Goal: Information Seeking & Learning: Find specific fact

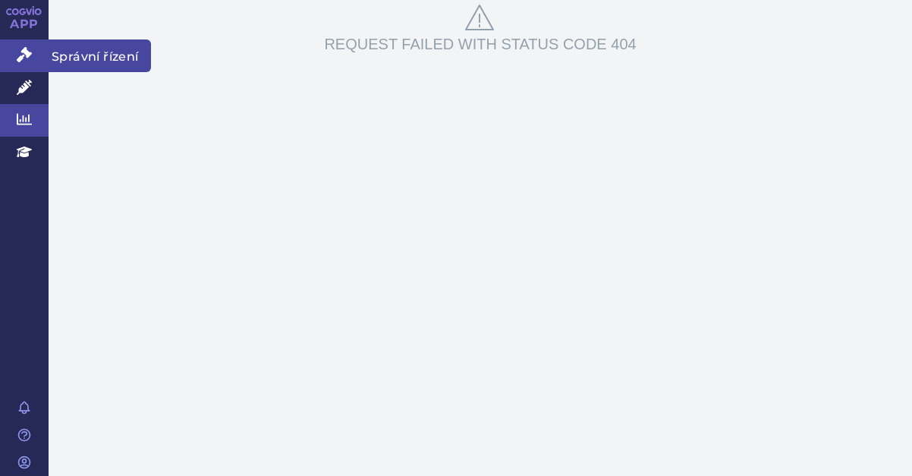
click at [20, 62] on link "Správní řízení" at bounding box center [24, 55] width 49 height 32
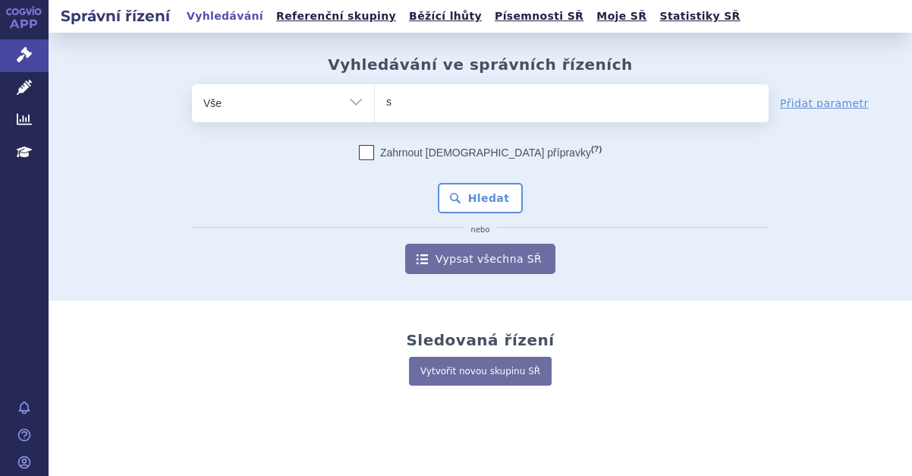
type input "st"
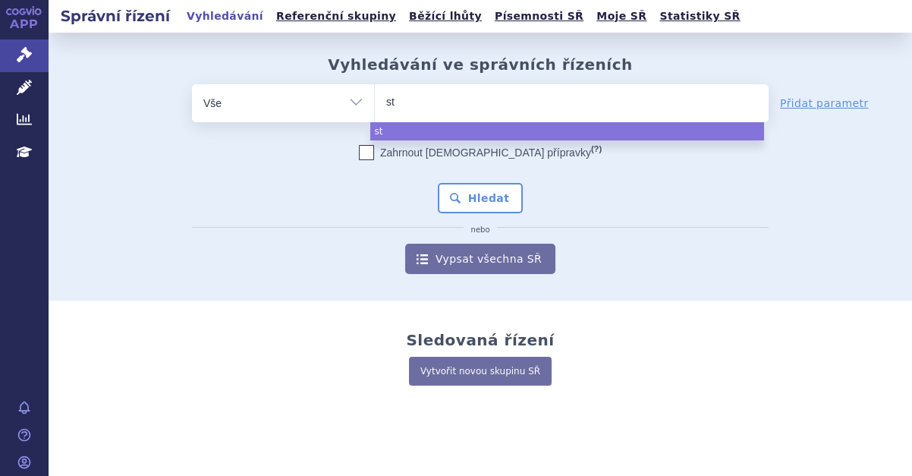
type input "ste"
type input "stel"
type input "stela"
type input "stelara"
select select "stelara"
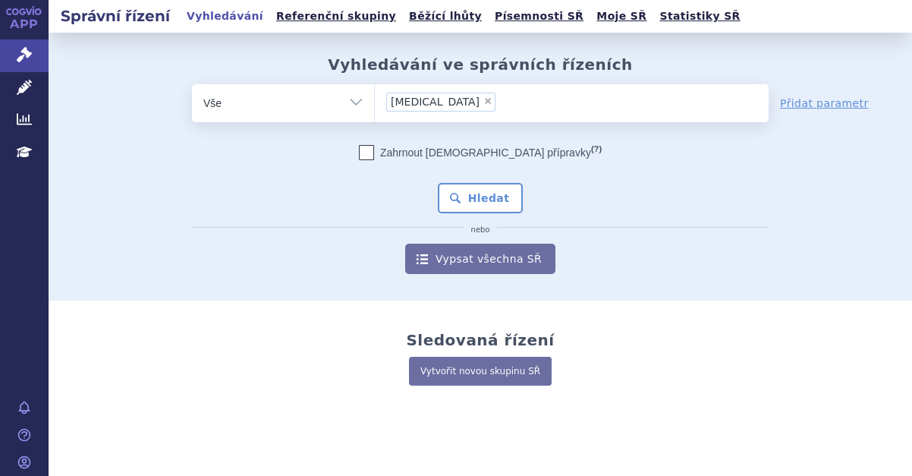
click at [374, 160] on icon at bounding box center [366, 152] width 15 height 15
click at [372, 160] on input "Zahrnout bratrské přípravky (?)" at bounding box center [367, 156] width 10 height 10
checkbox input "true"
click at [462, 199] on button "Hledat" at bounding box center [481, 198] width 86 height 30
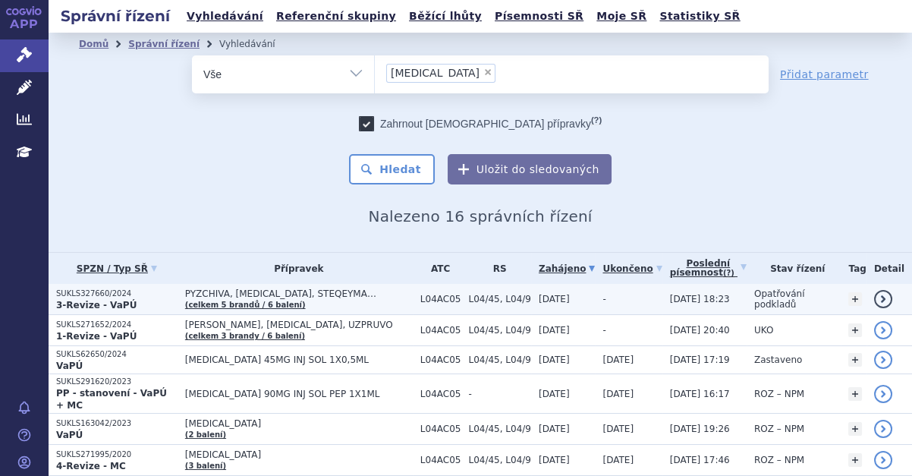
click at [874, 301] on link "detail" at bounding box center [883, 299] width 18 height 18
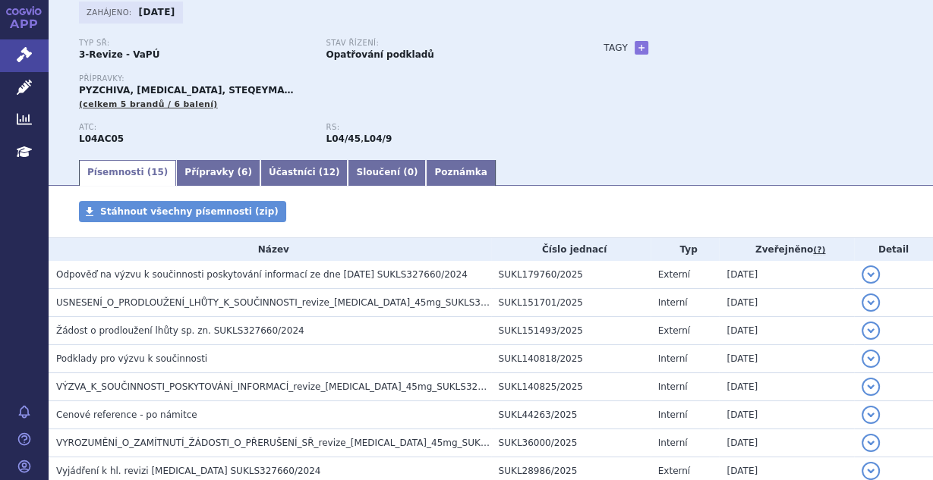
scroll to position [102, 0]
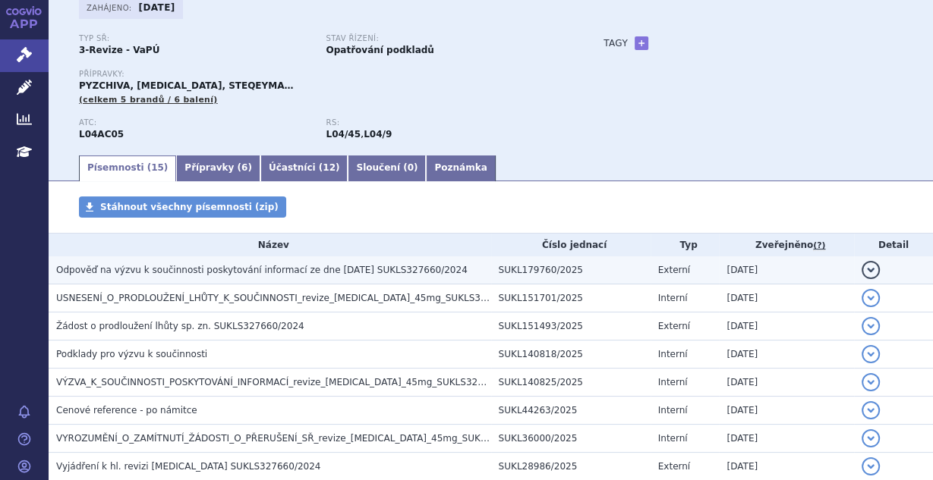
click at [862, 273] on button "detail" at bounding box center [870, 270] width 18 height 18
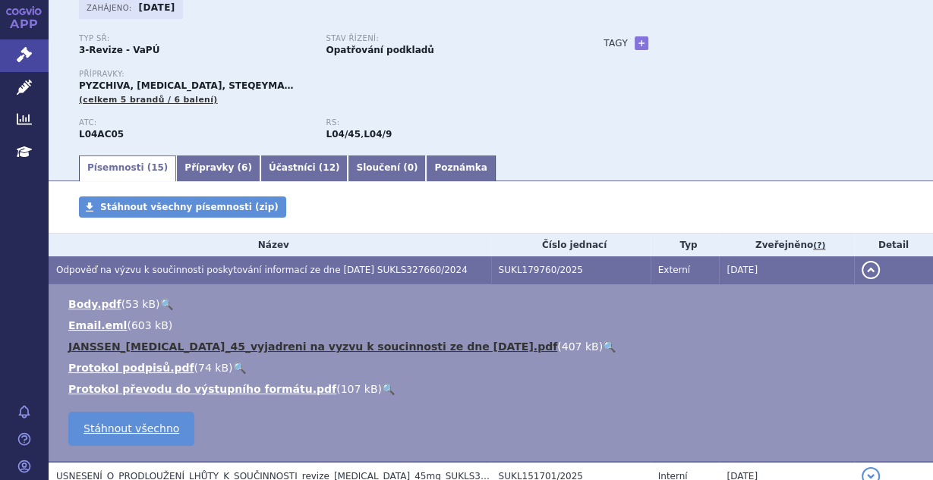
click at [285, 347] on link "JANSSEN_Stelara_45_vyjadreni na vyzvu k soucinnosti ze dne 17. 4. 2025.pdf" at bounding box center [312, 347] width 489 height 12
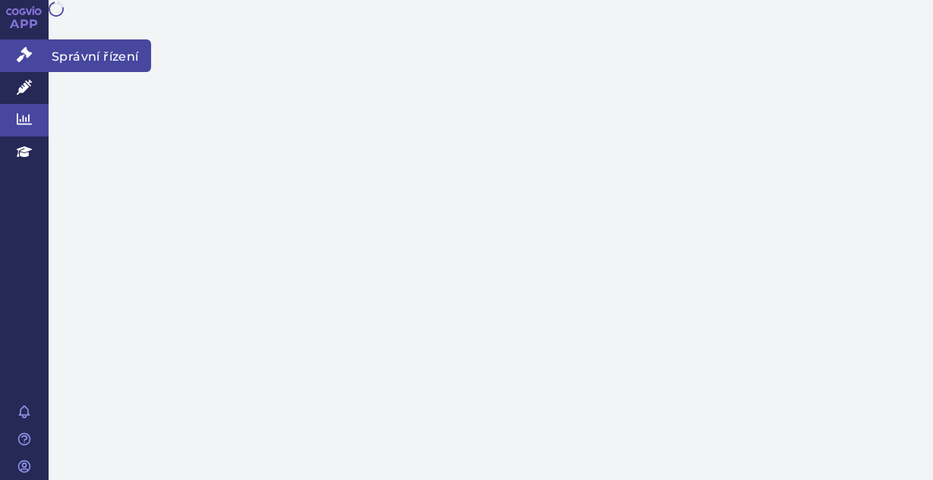
click at [26, 52] on icon at bounding box center [24, 54] width 15 height 15
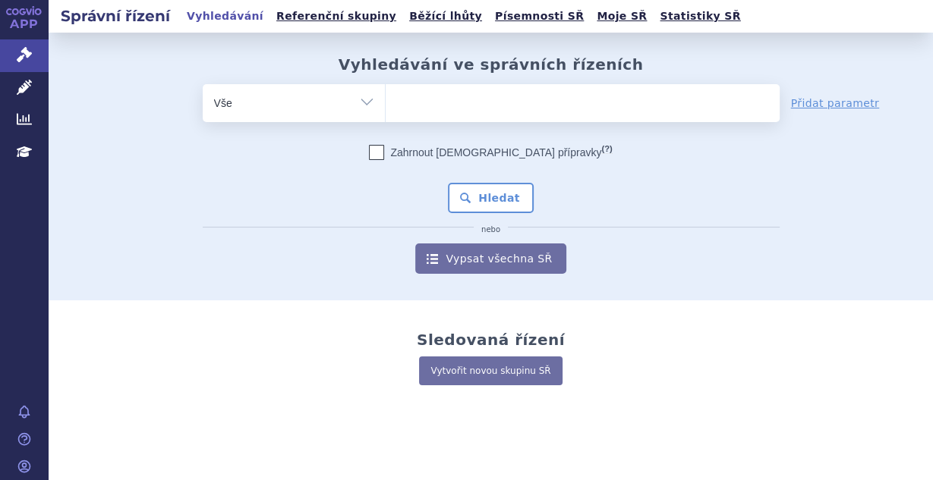
click at [420, 112] on ul at bounding box center [583, 100] width 394 height 32
click at [386, 112] on select at bounding box center [385, 102] width 1 height 38
click at [437, 106] on ul at bounding box center [583, 100] width 394 height 32
click at [386, 106] on select at bounding box center [385, 102] width 1 height 38
type input "st"
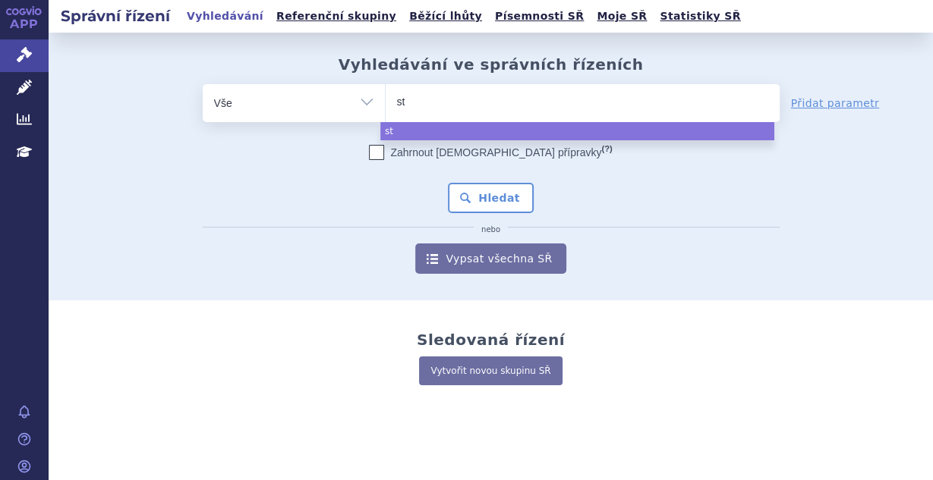
type input "ste"
type input "stela"
type input "stelar"
type input "[MEDICAL_DATA]"
select select "stelara"
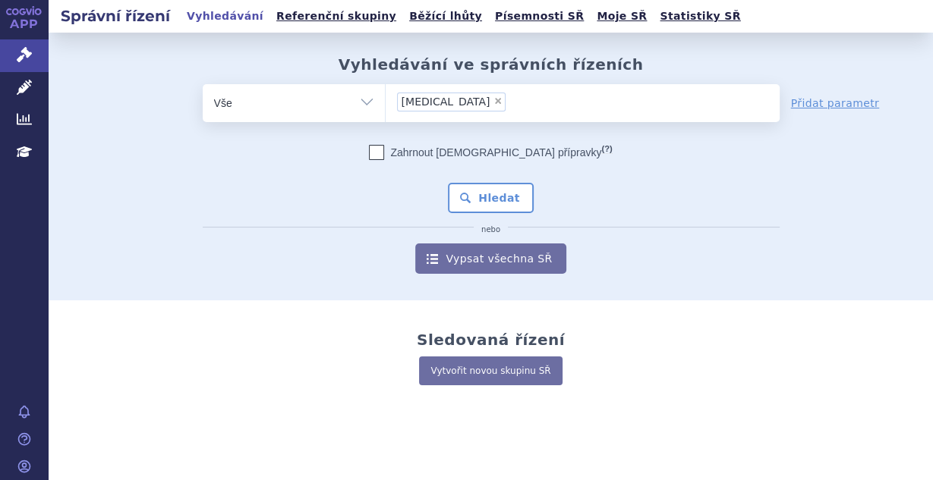
click at [384, 155] on icon at bounding box center [376, 152] width 15 height 15
click at [382, 155] on input "Zahrnout bratrské přípravky (?)" at bounding box center [377, 156] width 10 height 10
checkbox input "true"
click at [477, 197] on button "Hledat" at bounding box center [491, 198] width 86 height 30
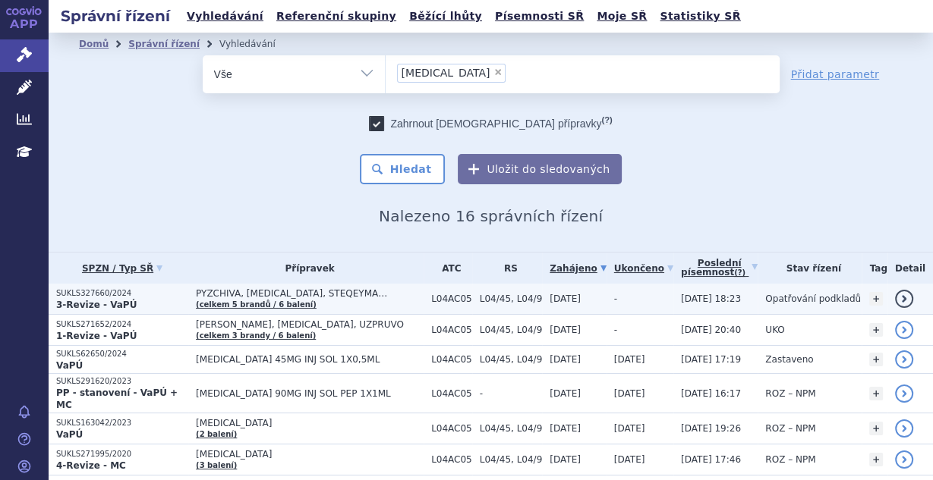
click at [895, 294] on link "detail" at bounding box center [904, 299] width 18 height 18
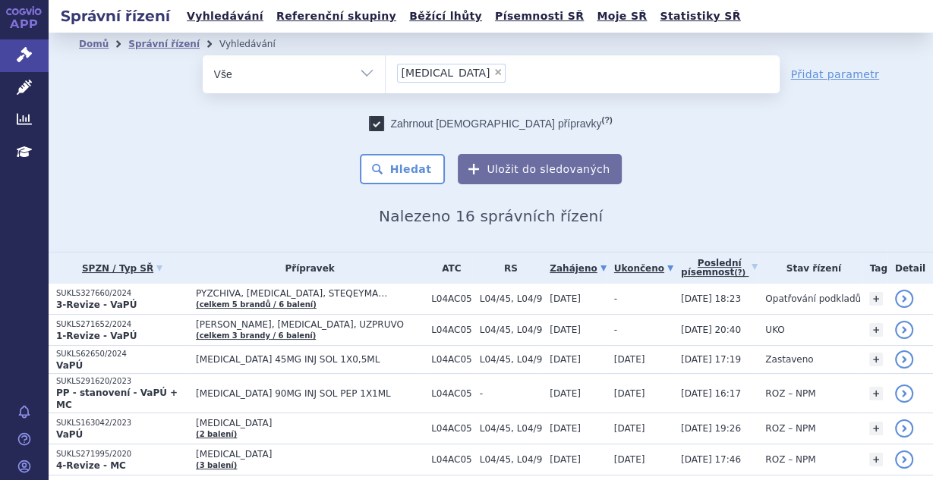
click at [619, 263] on link "Ukončeno" at bounding box center [643, 268] width 59 height 21
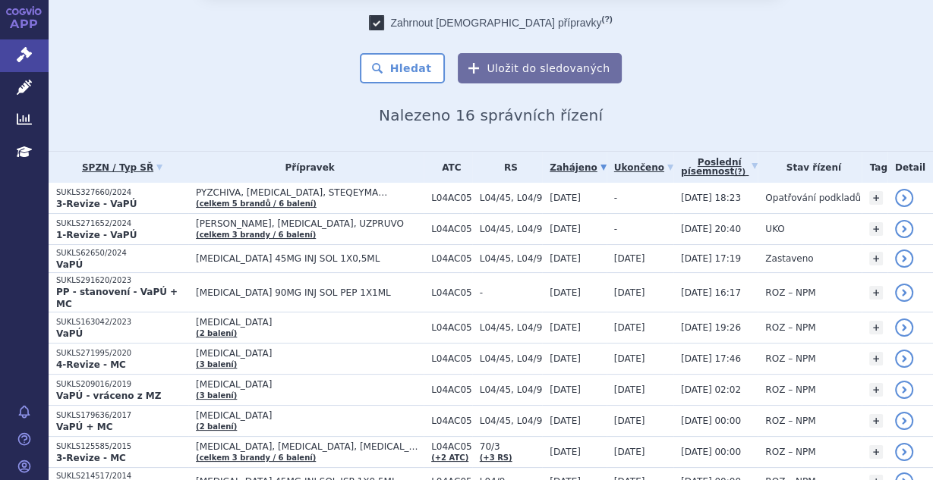
scroll to position [103, 0]
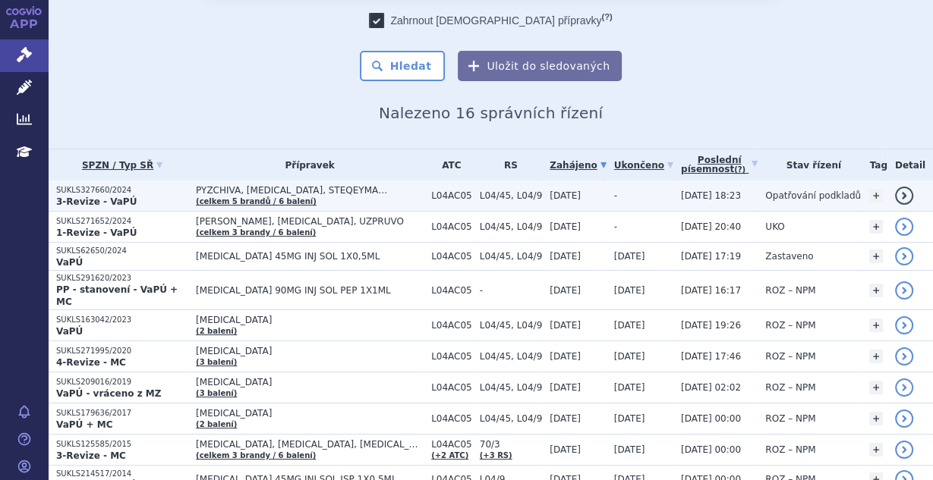
click at [897, 192] on link "detail" at bounding box center [904, 196] width 18 height 18
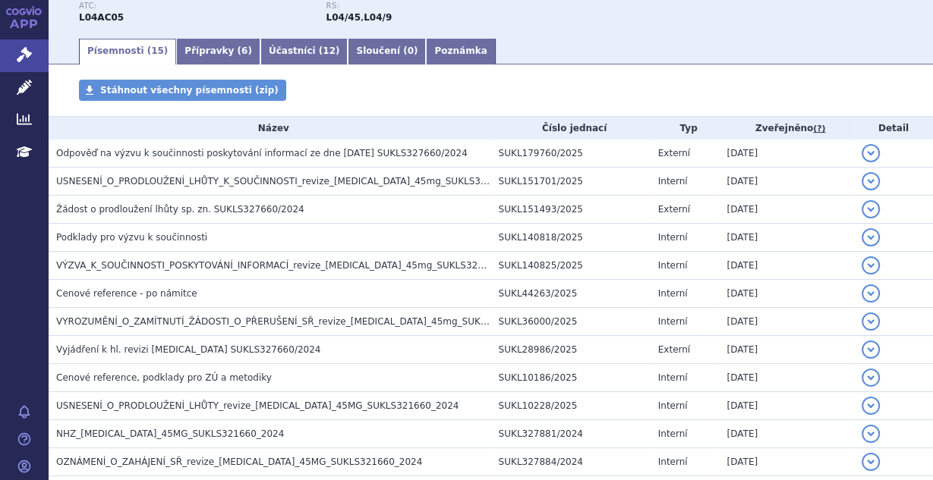
scroll to position [221, 0]
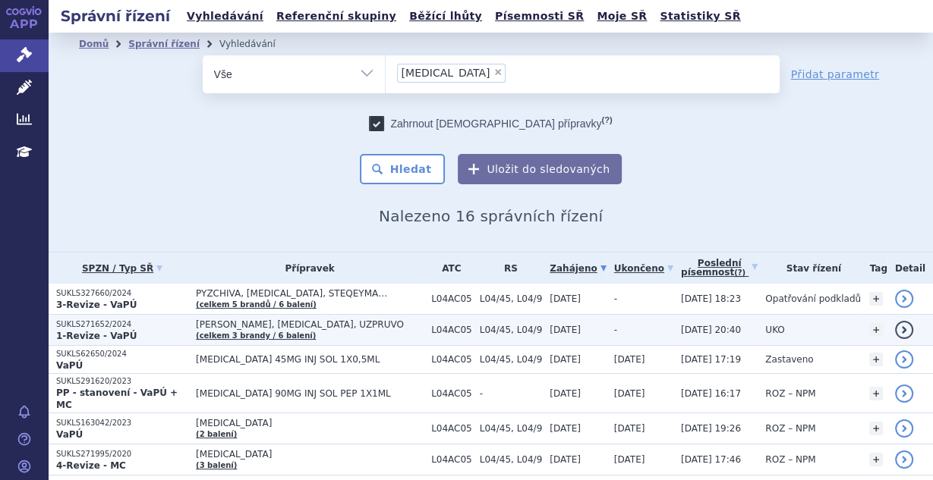
click at [316, 325] on span "[PERSON_NAME], [MEDICAL_DATA], UZPRUVO" at bounding box center [310, 325] width 228 height 11
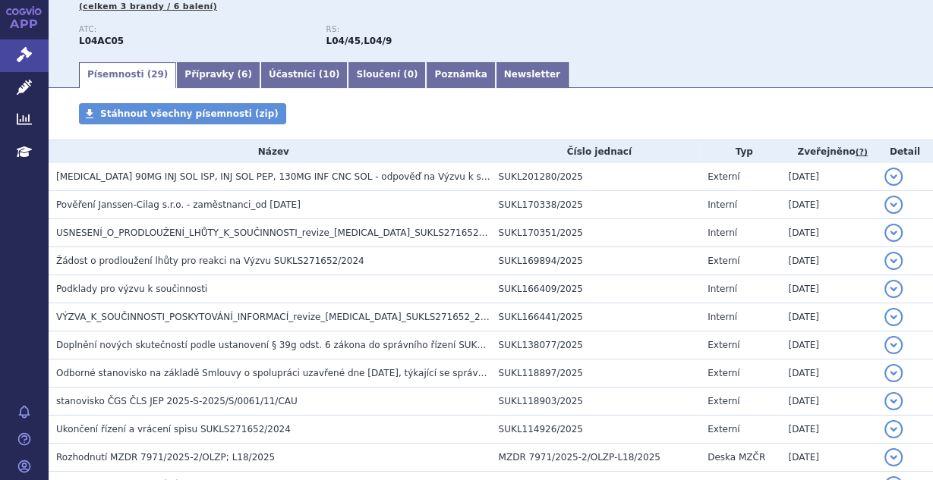
scroll to position [197, 0]
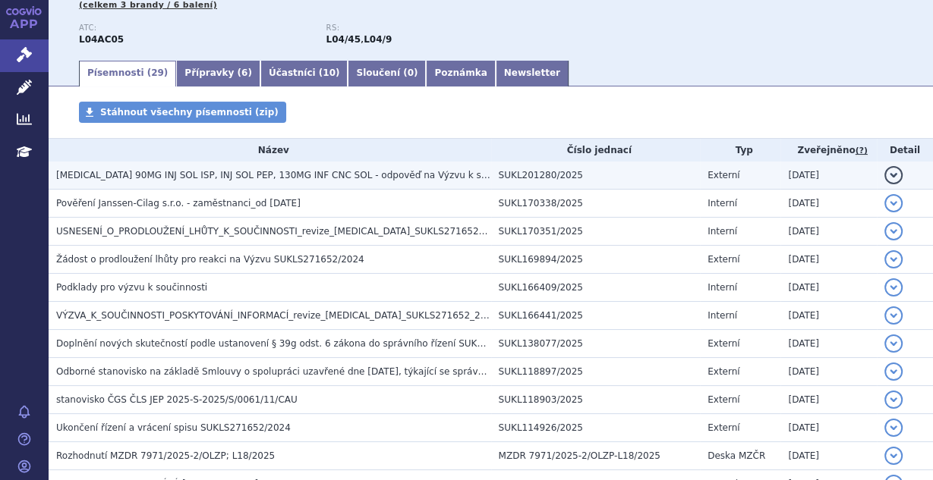
click at [884, 180] on button "detail" at bounding box center [893, 175] width 18 height 18
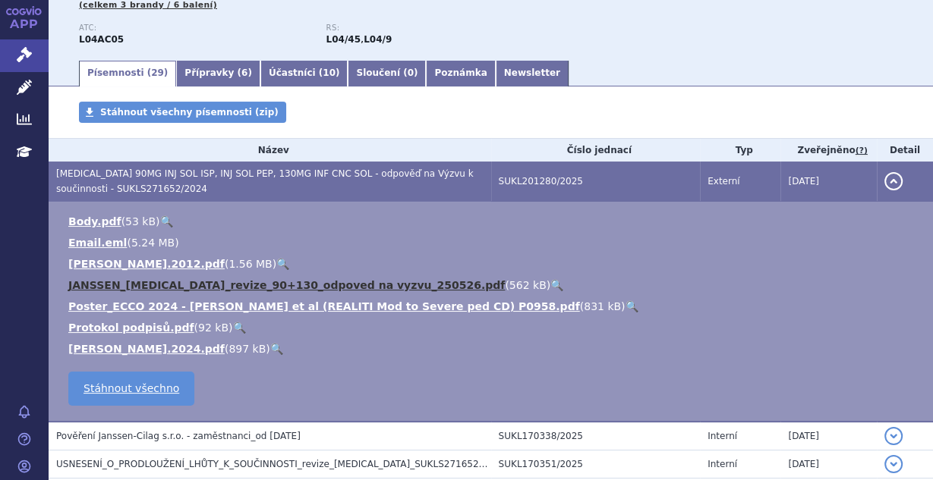
click at [352, 285] on link "JANSSEN_[MEDICAL_DATA]_revize_90+130_odpoved na vyzvu_250526.pdf" at bounding box center [286, 285] width 436 height 12
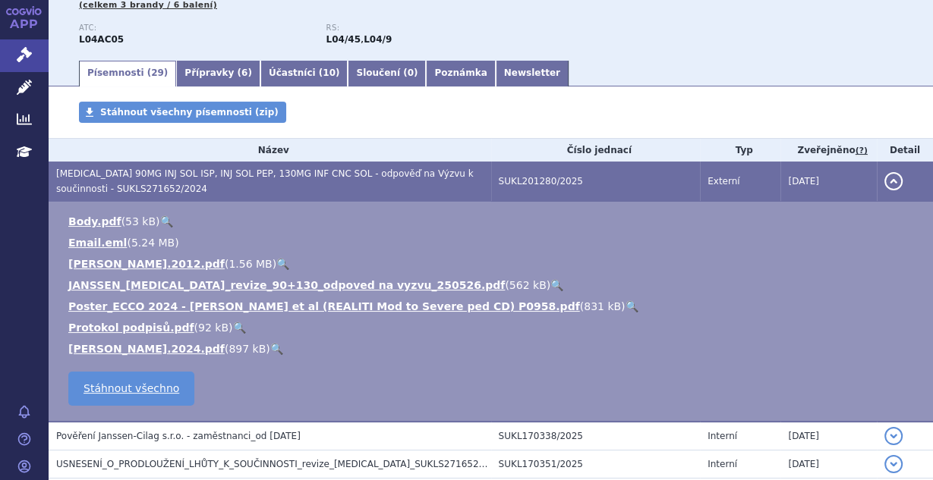
click at [888, 178] on button "detail" at bounding box center [893, 181] width 18 height 18
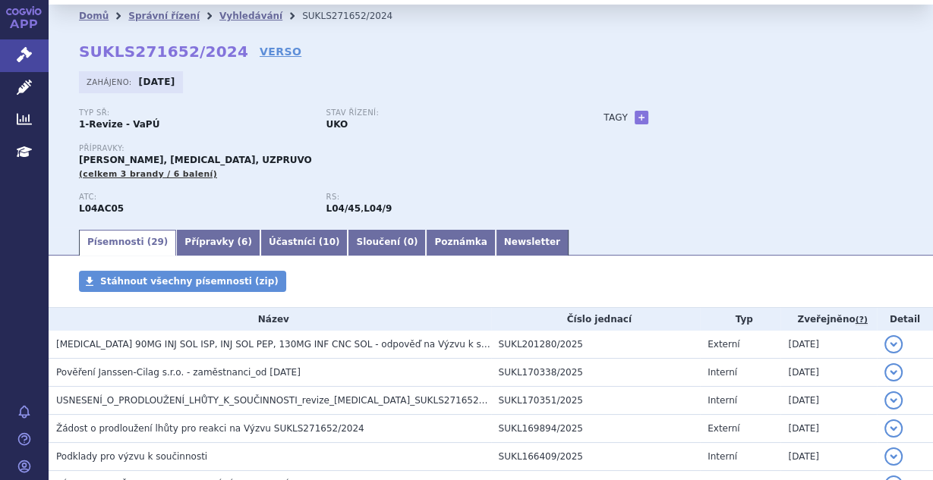
scroll to position [106, 0]
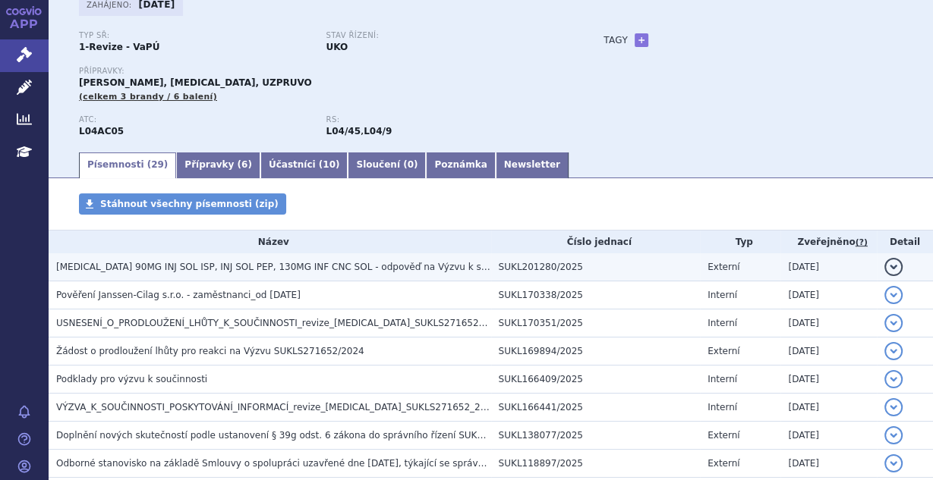
click at [890, 272] on button "detail" at bounding box center [893, 267] width 18 height 18
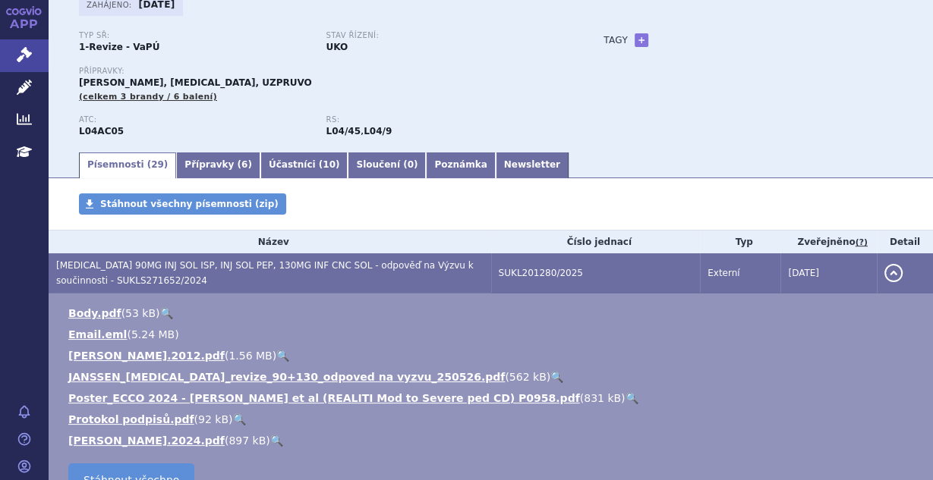
click at [890, 272] on button "detail" at bounding box center [893, 273] width 18 height 18
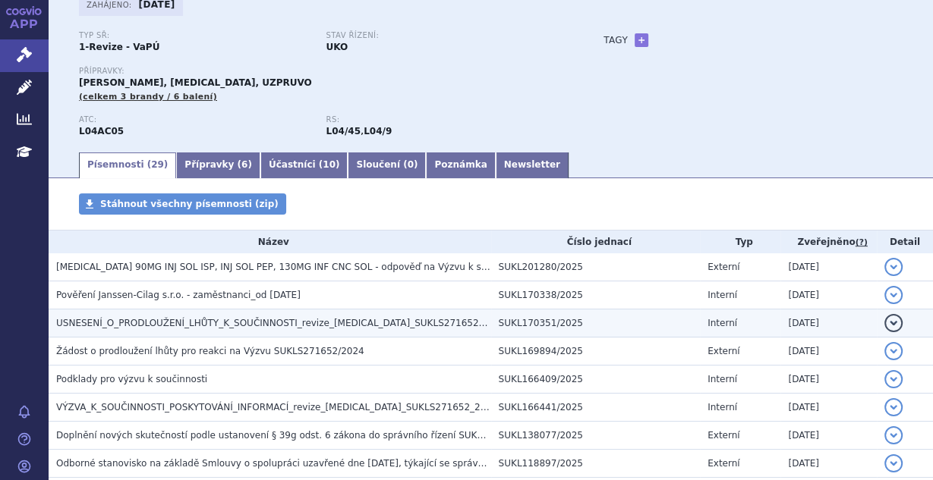
click at [884, 325] on button "detail" at bounding box center [893, 323] width 18 height 18
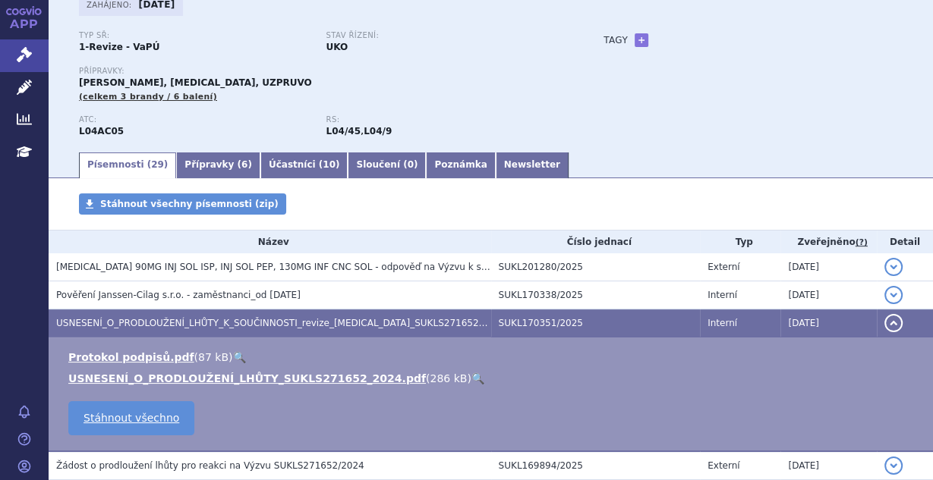
click at [884, 325] on button "detail" at bounding box center [893, 323] width 18 height 18
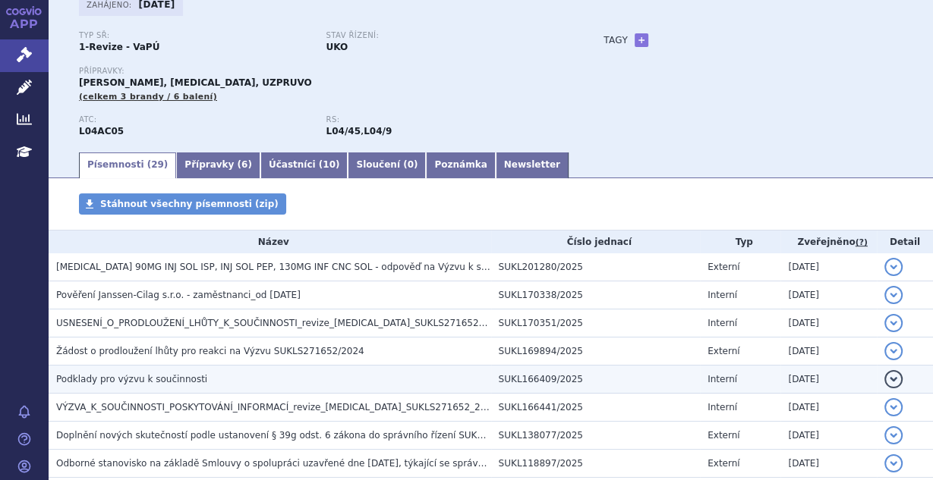
click at [885, 378] on button "detail" at bounding box center [893, 379] width 18 height 18
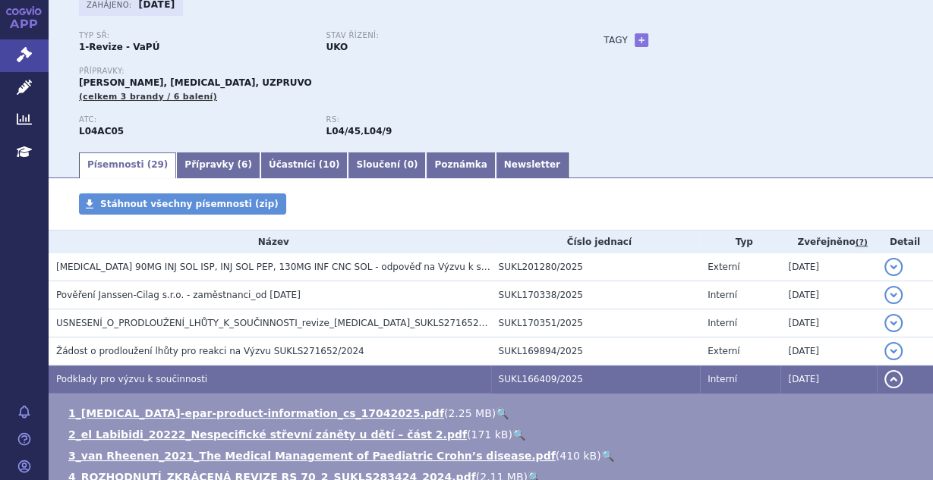
click at [885, 378] on button "detail" at bounding box center [893, 379] width 18 height 18
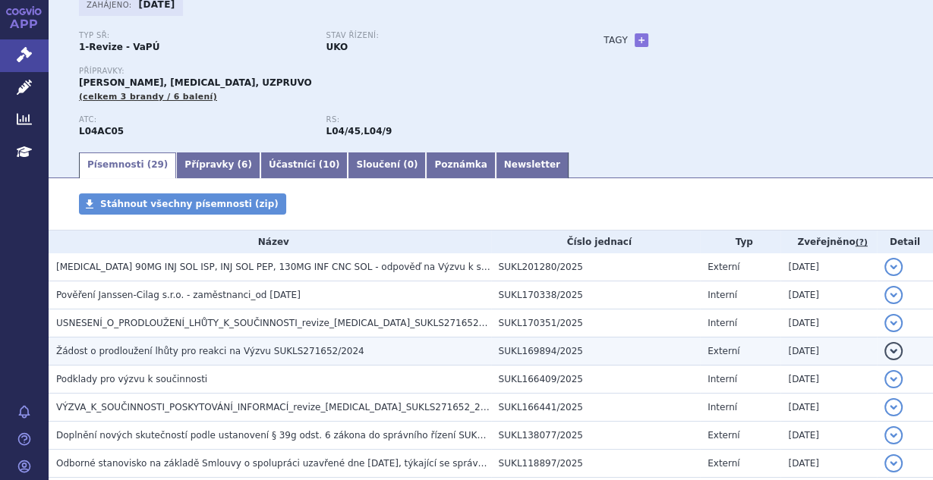
click at [880, 342] on td "detail" at bounding box center [905, 352] width 56 height 28
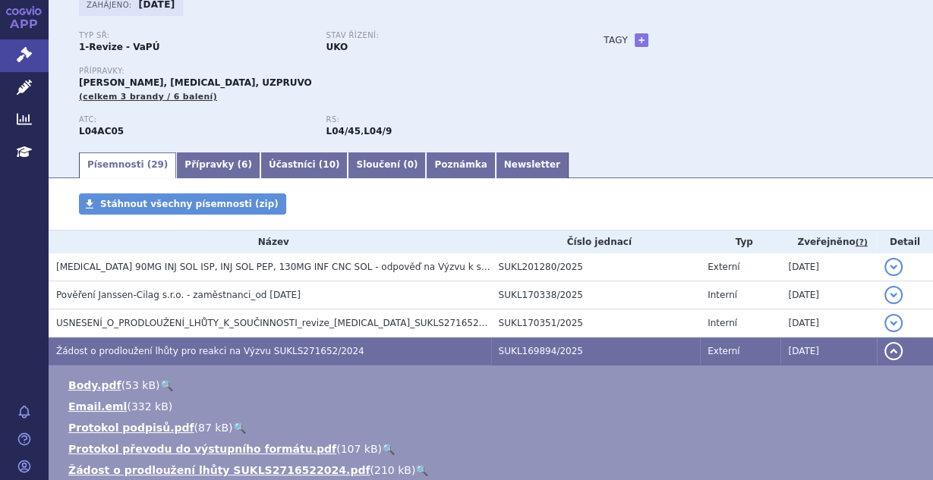
click at [884, 342] on button "detail" at bounding box center [893, 351] width 18 height 18
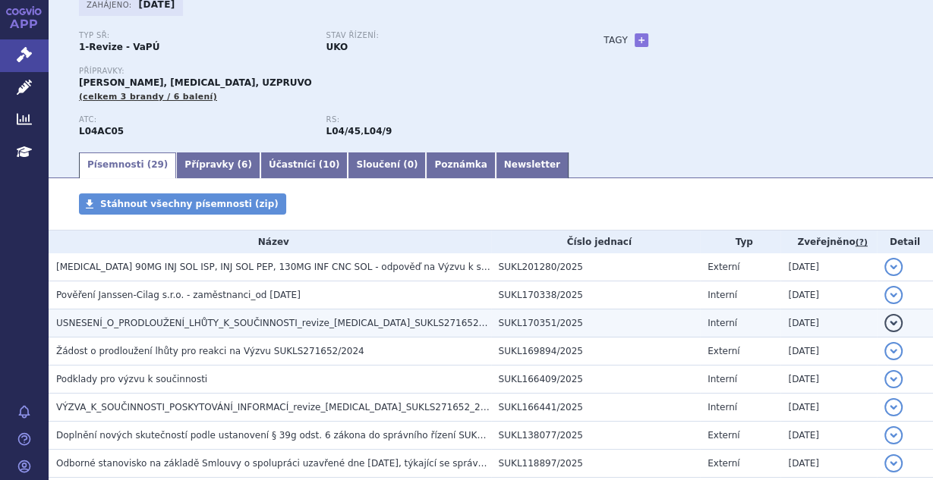
click at [884, 323] on button "detail" at bounding box center [893, 323] width 18 height 18
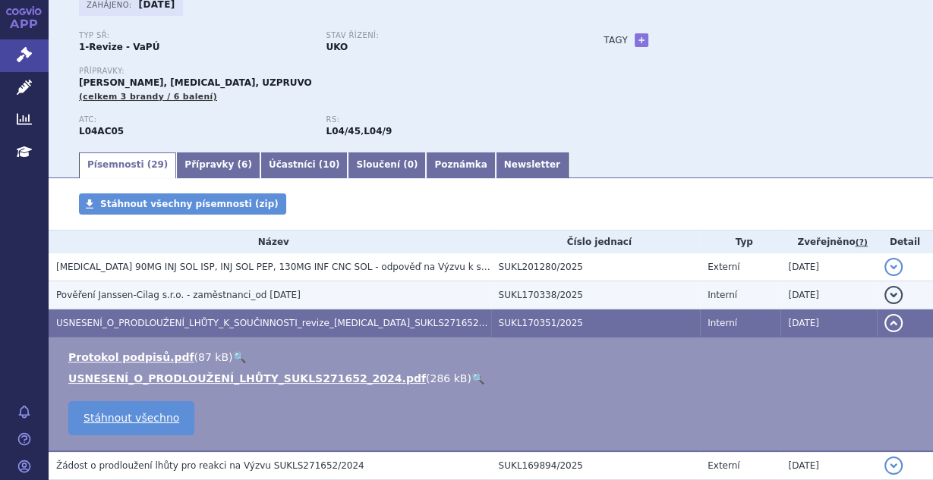
click at [884, 288] on button "detail" at bounding box center [893, 295] width 18 height 18
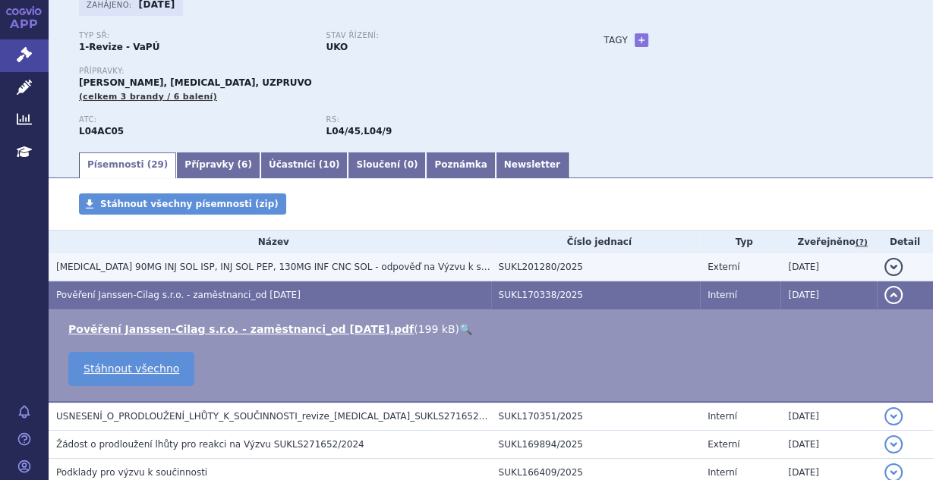
click at [888, 264] on button "detail" at bounding box center [893, 267] width 18 height 18
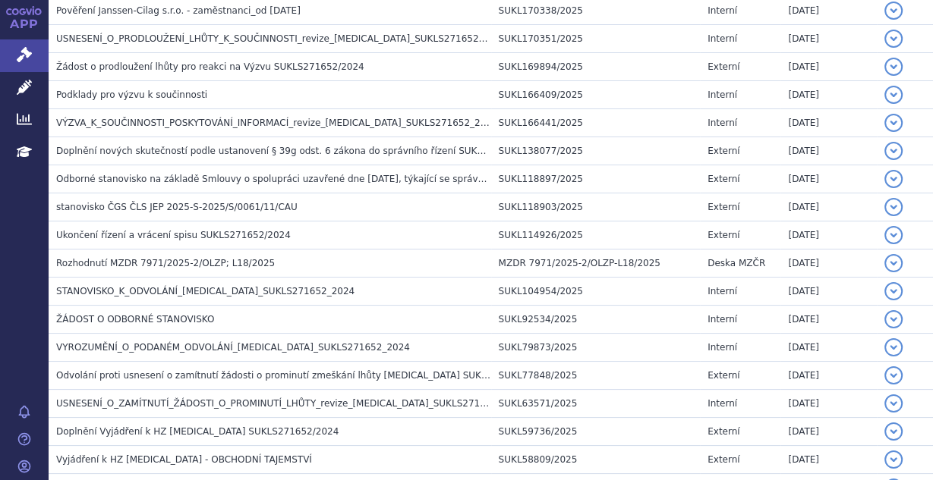
scroll to position [710, 0]
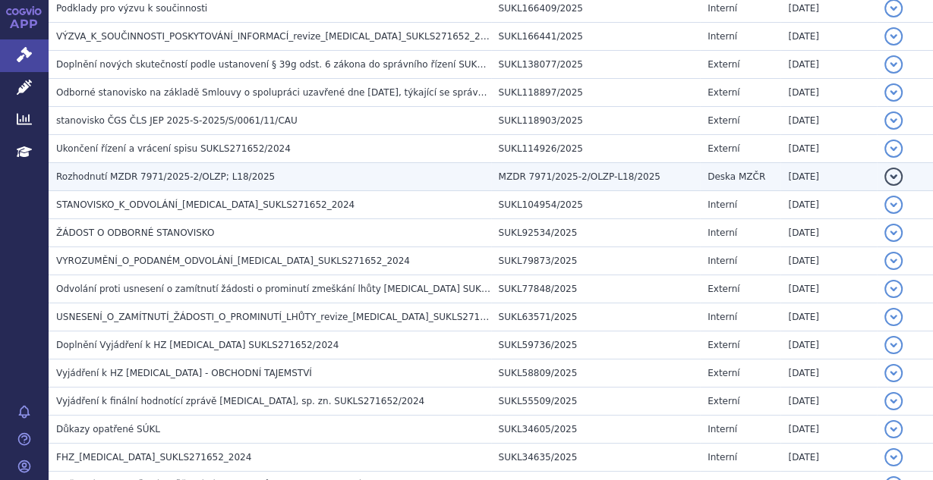
click at [886, 173] on button "detail" at bounding box center [893, 177] width 18 height 18
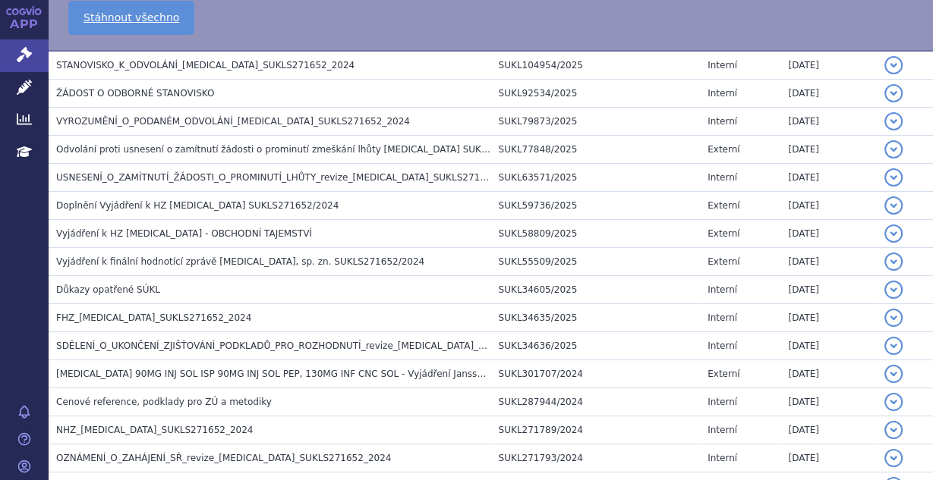
scroll to position [477, 0]
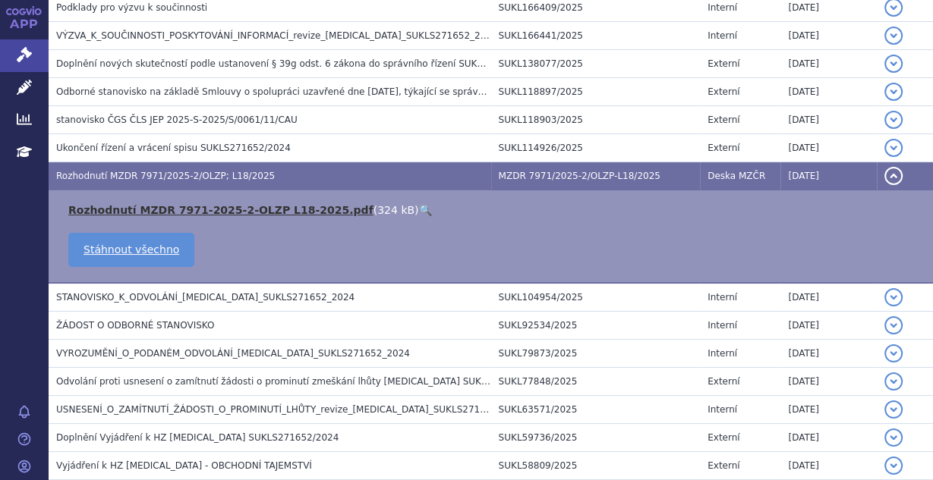
click at [269, 209] on link "Rozhodnutí MZDR 7971-2025-2-OLZP L18-2025.pdf" at bounding box center [220, 210] width 305 height 12
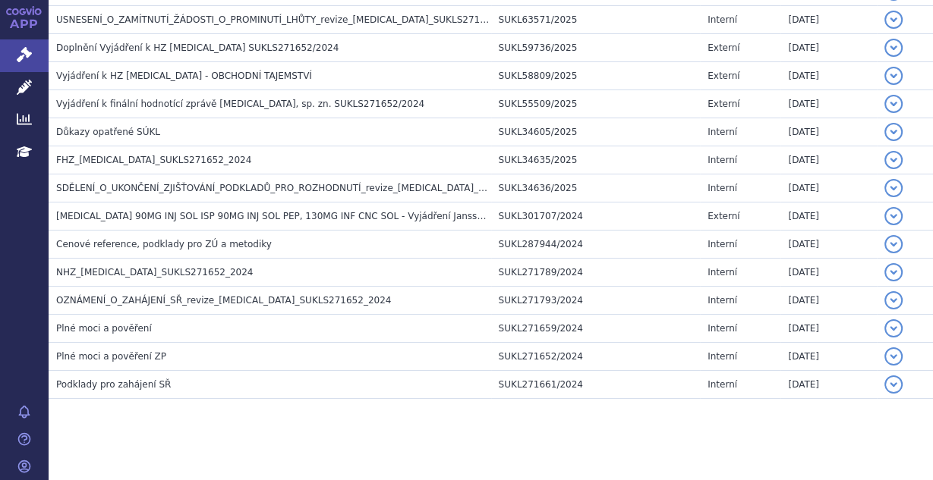
scroll to position [870, 0]
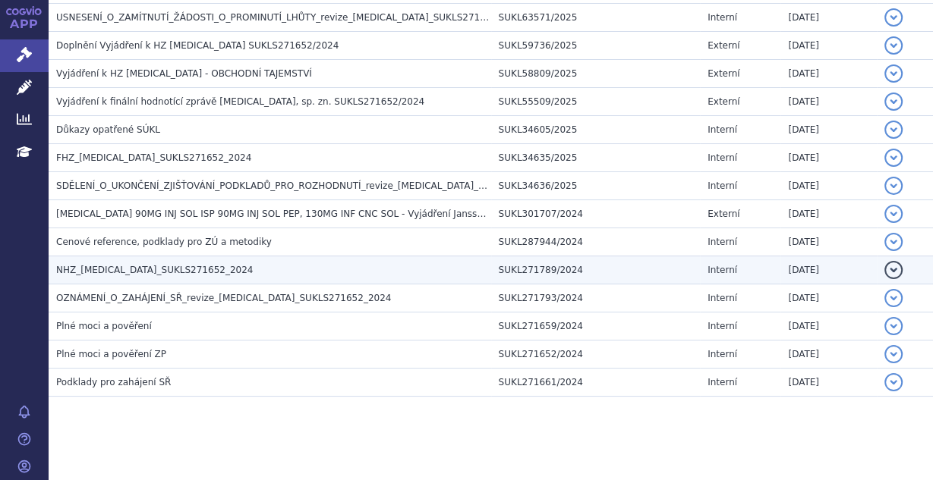
click at [887, 261] on button "detail" at bounding box center [893, 270] width 18 height 18
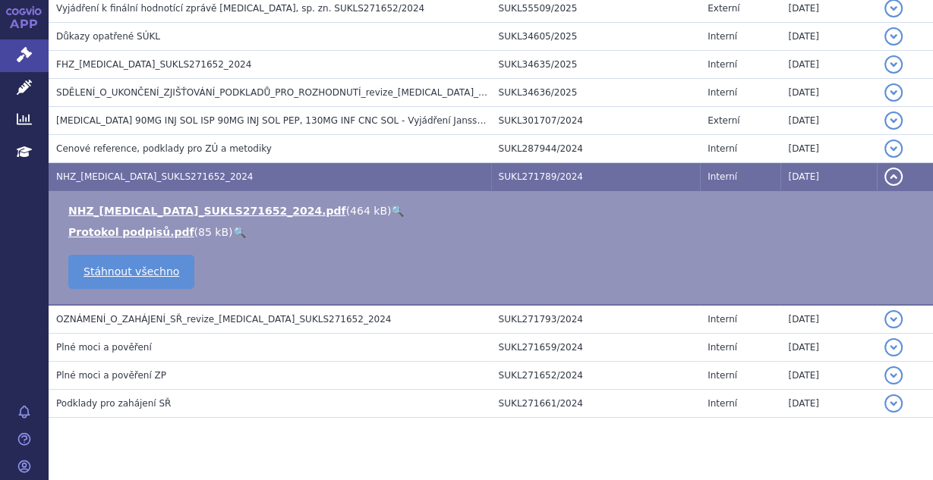
scroll to position [777, 0]
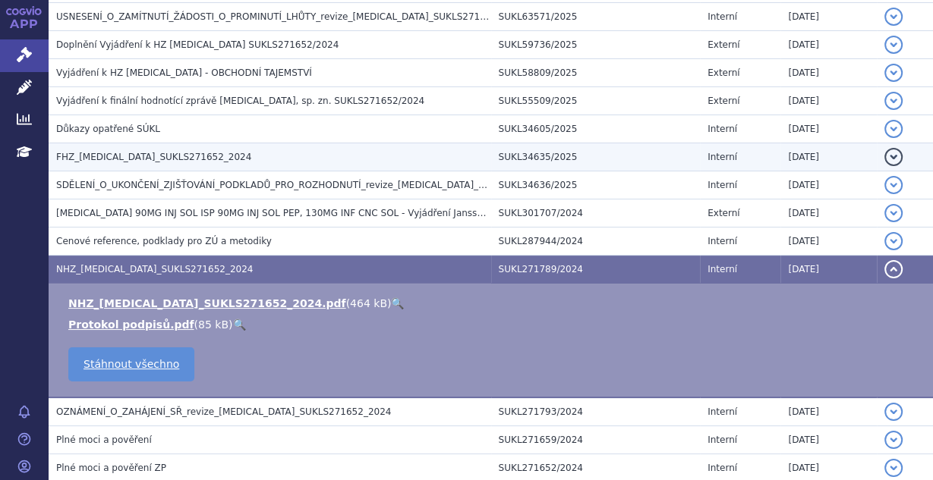
click at [888, 148] on button "detail" at bounding box center [893, 157] width 18 height 18
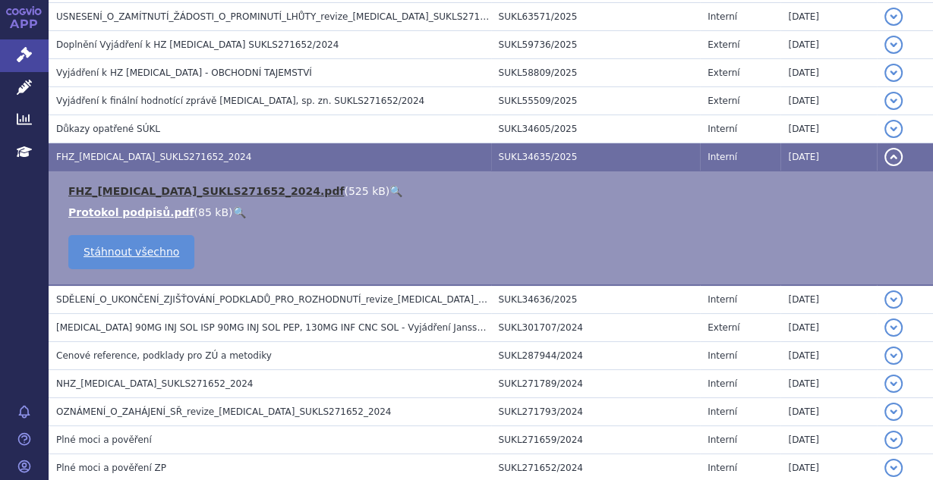
click at [209, 185] on link "FHZ_ustekinumab_SUKLS271652_2024.pdf" at bounding box center [206, 191] width 276 height 12
